Goal: Check status: Check status

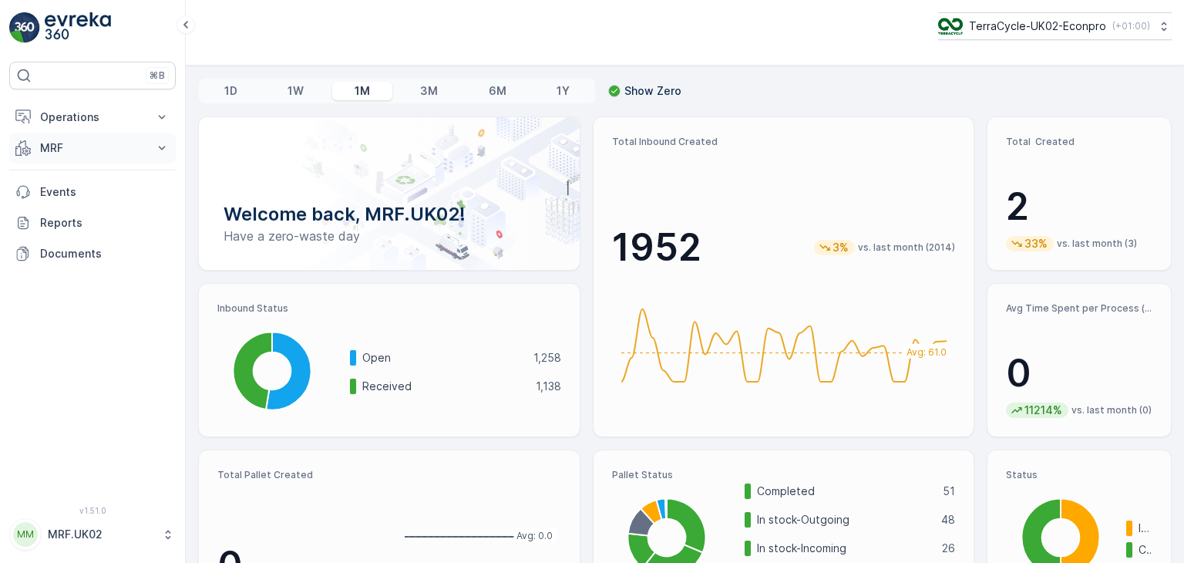
click at [165, 147] on icon at bounding box center [161, 147] width 15 height 15
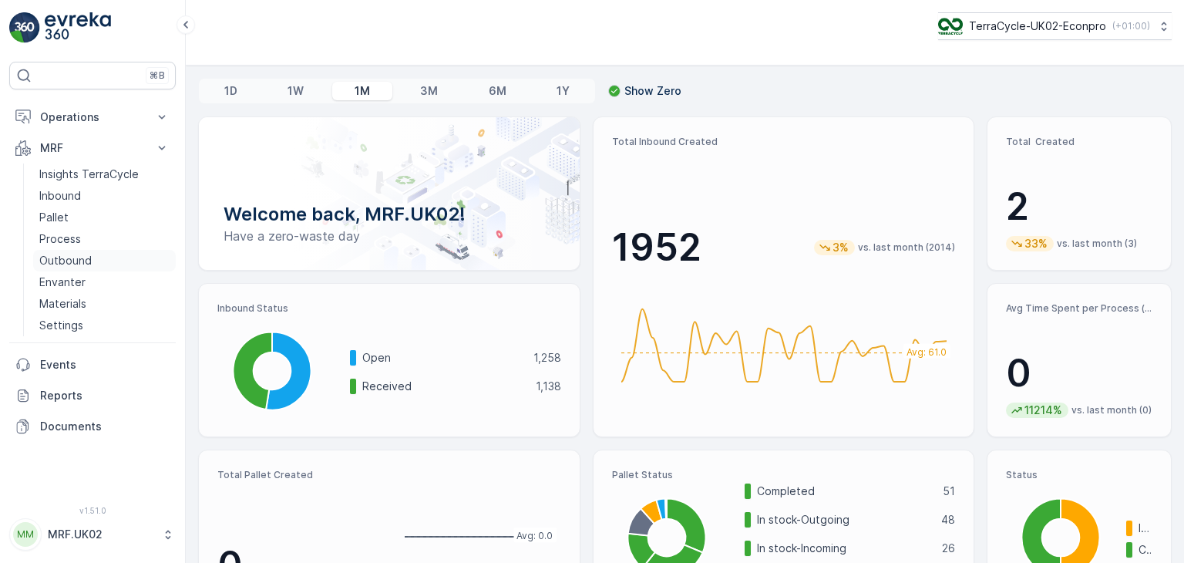
click at [89, 264] on p "Outbound" at bounding box center [65, 260] width 52 height 15
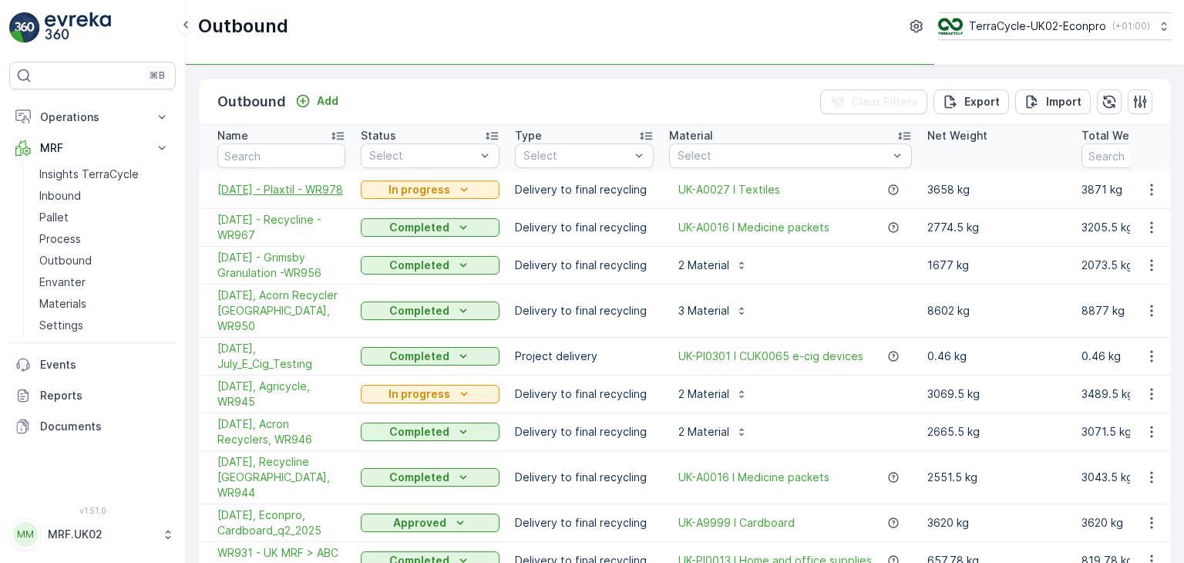
click at [296, 182] on span "[DATE] - Plaxtil - WR978" at bounding box center [281, 189] width 128 height 15
